Goal: Find contact information: Find contact information

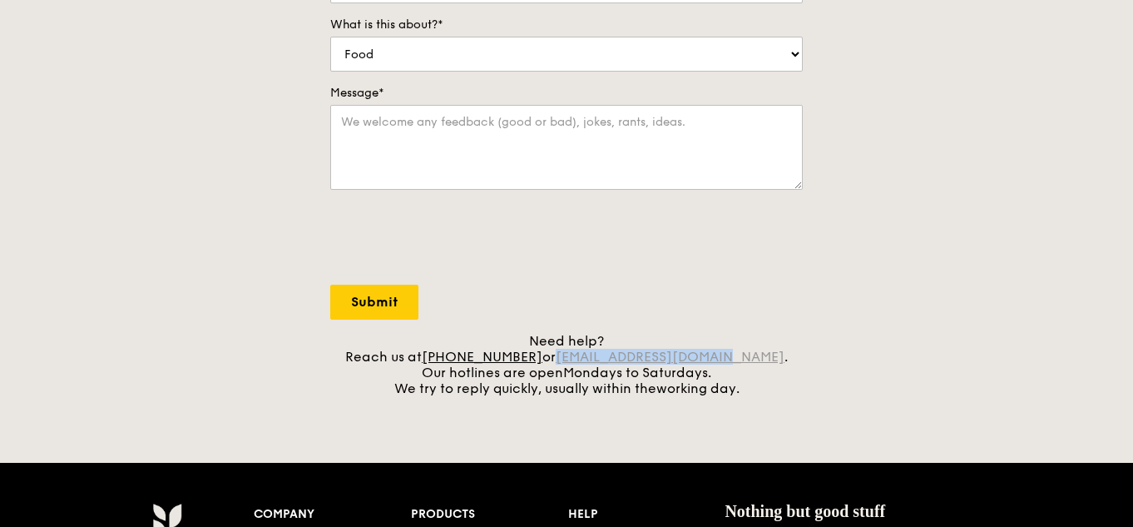
drag, startPoint x: 743, startPoint y: 357, endPoint x: 585, endPoint y: 354, distance: 158.1
click at [585, 354] on div "Need help? Reach us at [PHONE_NUMBER] or [EMAIL_ADDRESS][DOMAIN_NAME] . Our hot…" at bounding box center [566, 364] width 472 height 63
copy link "[EMAIL_ADDRESS][DOMAIN_NAME]"
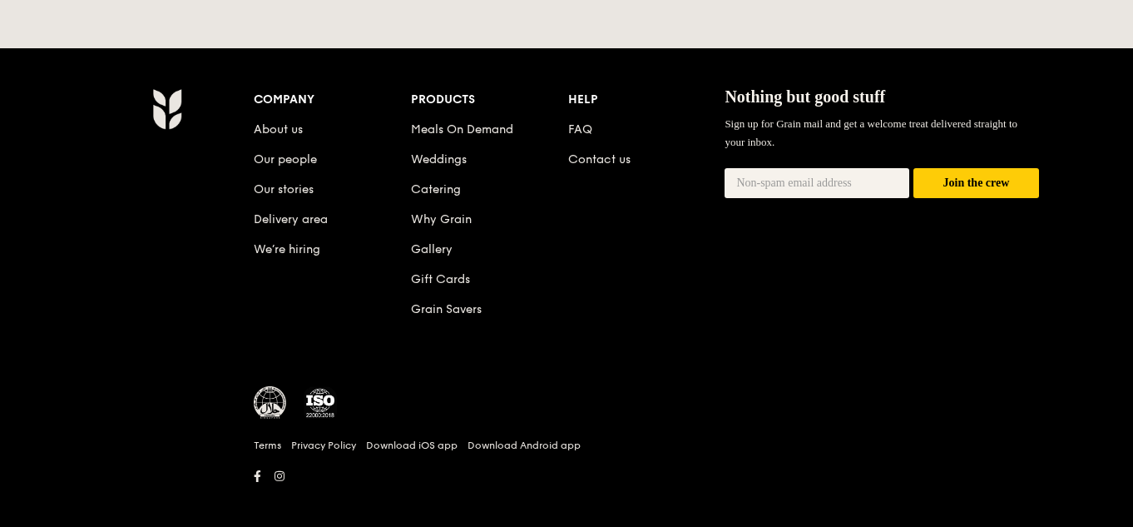
scroll to position [832, 0]
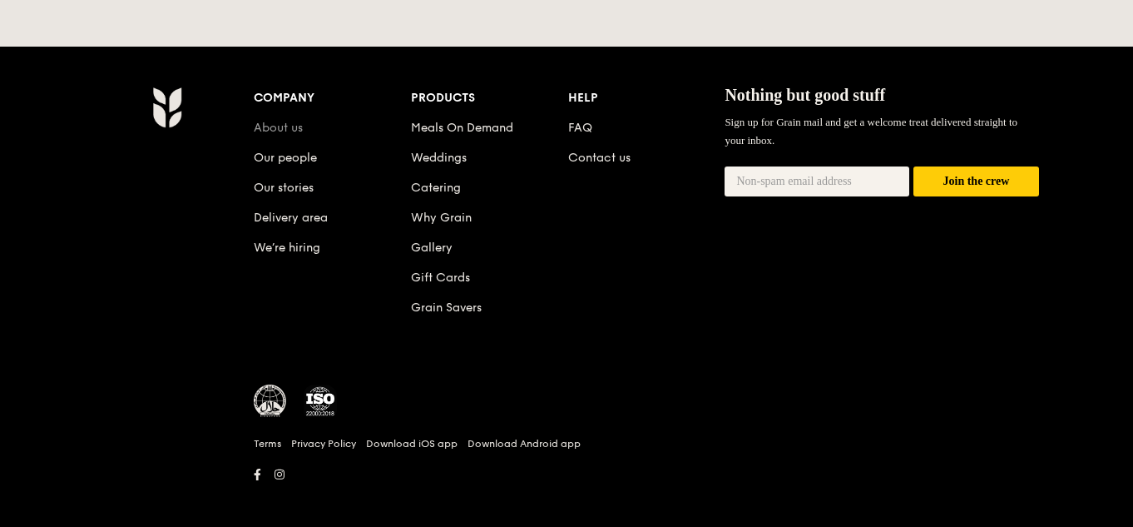
click at [294, 129] on link "About us" at bounding box center [278, 128] width 49 height 14
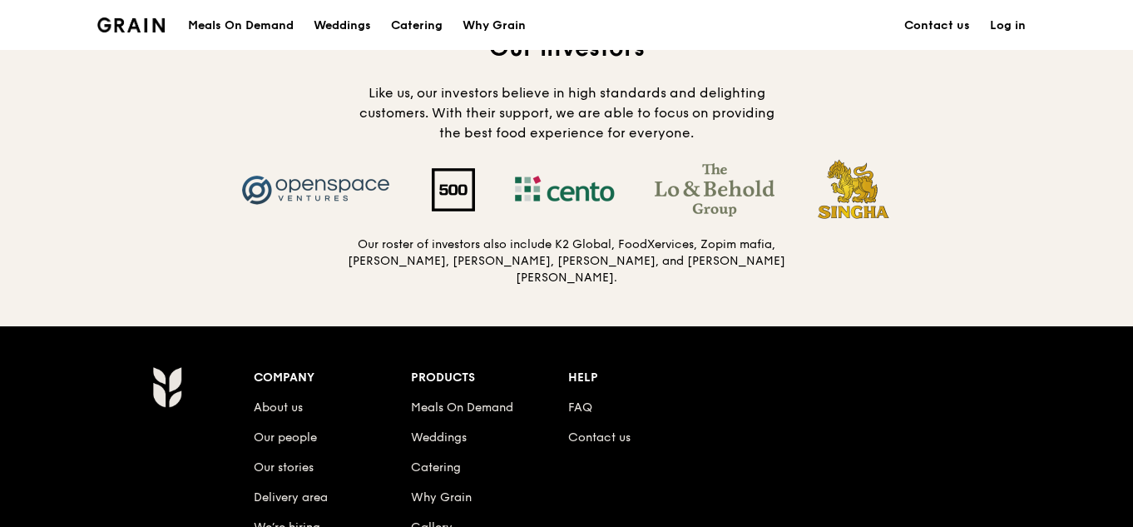
scroll to position [1830, 0]
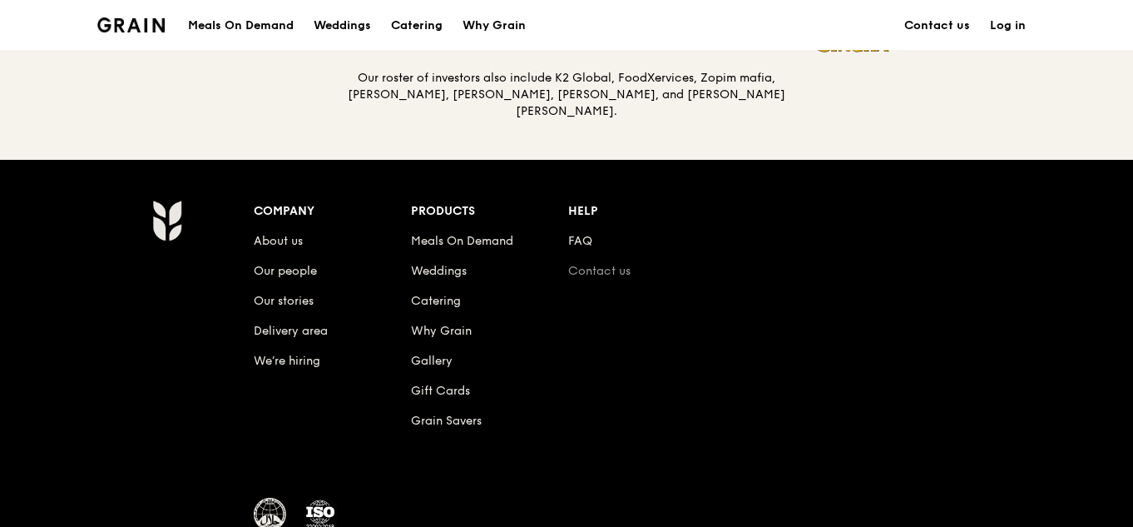
click at [621, 268] on link "Contact us" at bounding box center [599, 271] width 62 height 14
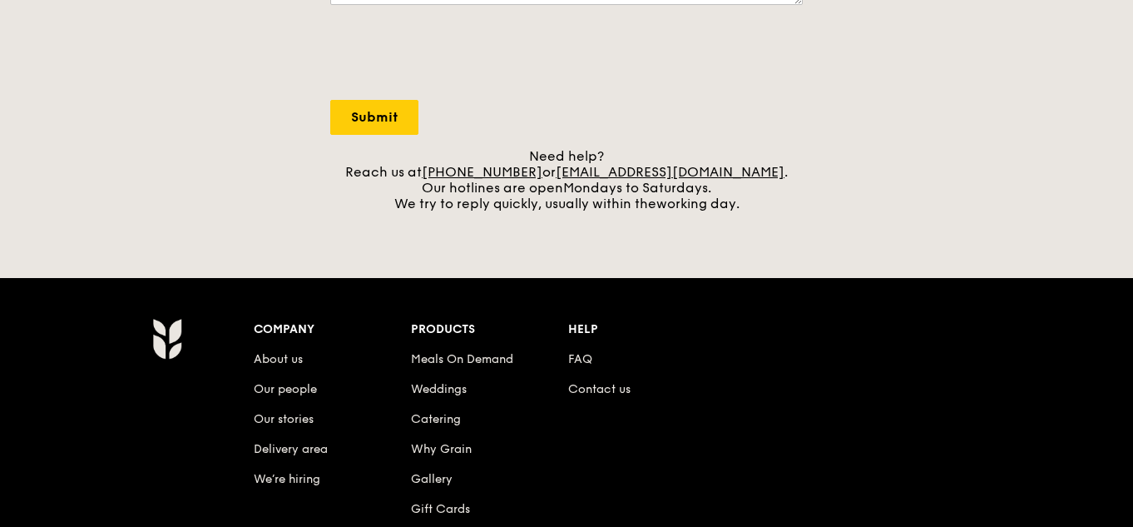
scroll to position [582, 0]
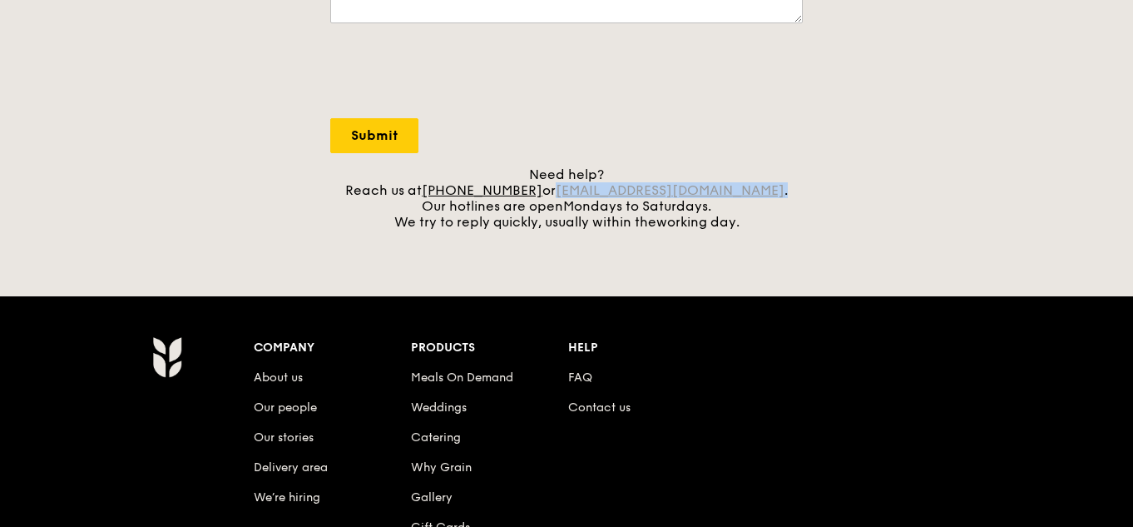
drag, startPoint x: 749, startPoint y: 190, endPoint x: 584, endPoint y: 190, distance: 164.7
click at [584, 190] on div "Need help? Reach us at [PHONE_NUMBER] or [EMAIL_ADDRESS][DOMAIN_NAME] . Our hot…" at bounding box center [566, 197] width 472 height 63
copy div "[EMAIL_ADDRESS][DOMAIN_NAME] ."
